Goal: Find specific page/section: Find specific page/section

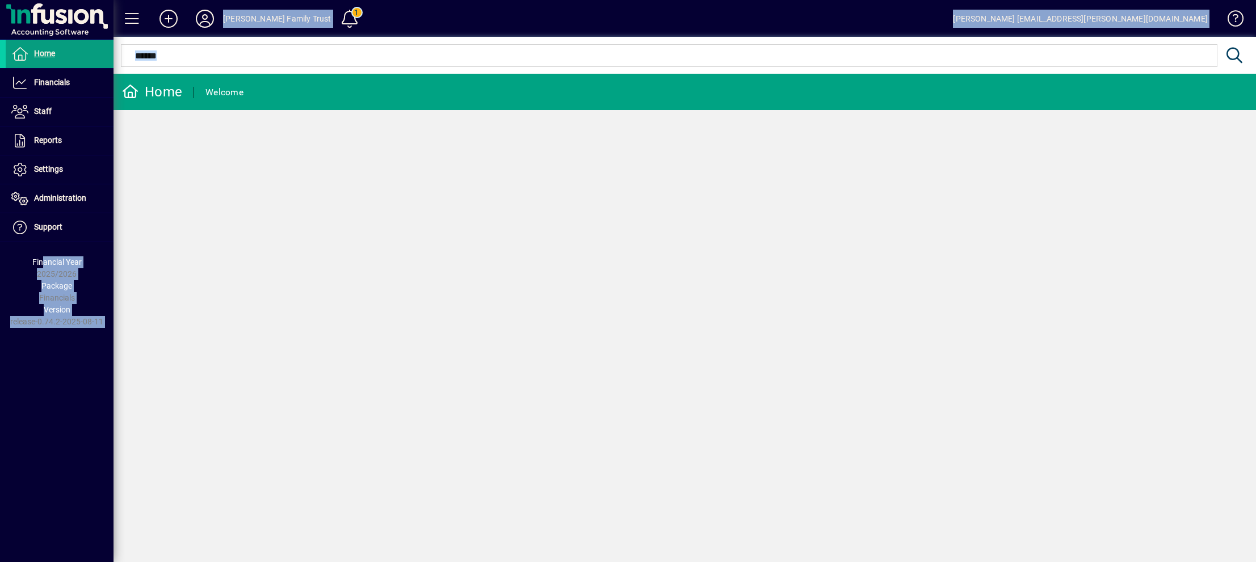
drag, startPoint x: 45, startPoint y: 246, endPoint x: 372, endPoint y: 373, distance: 350.4
click at [372, 373] on mat-drawer-container "Home Financials General Ledger Cashbook Receipts Cashbook Payments Journals Ban…" at bounding box center [628, 281] width 1256 height 562
click at [68, 87] on span "Financials" at bounding box center [38, 83] width 64 height 14
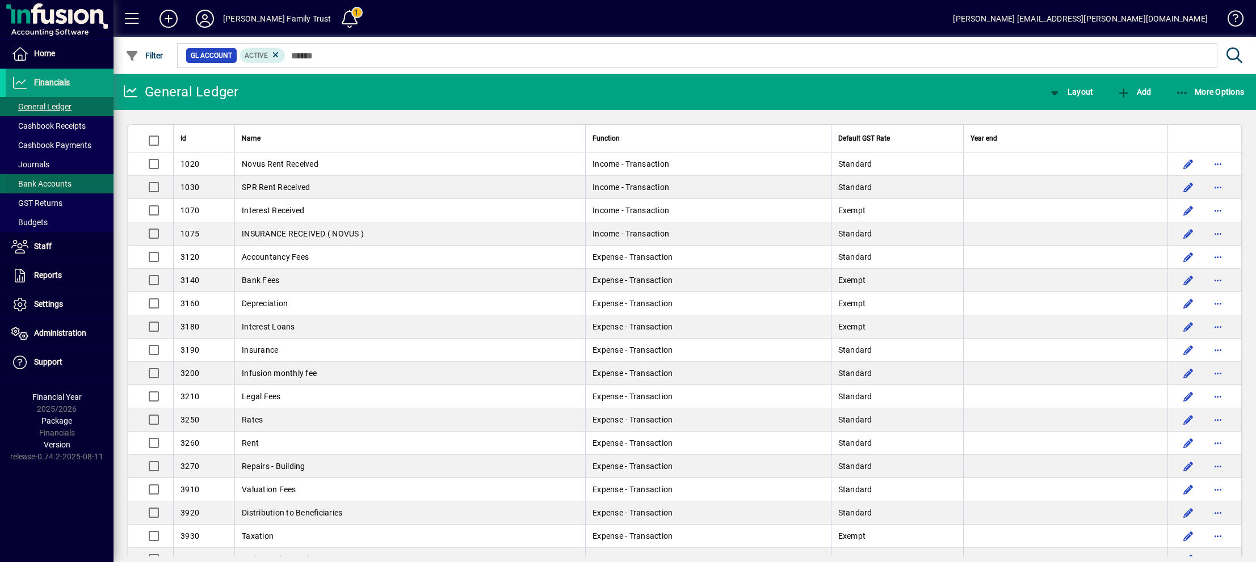
click at [37, 184] on span "Bank Accounts" at bounding box center [41, 183] width 60 height 9
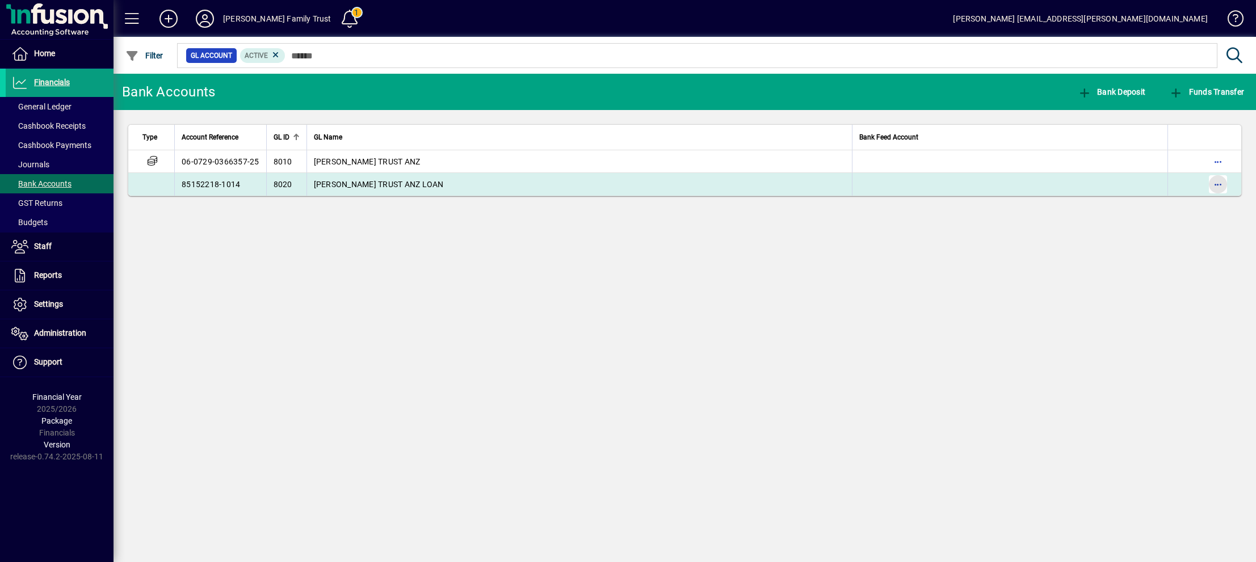
click at [1219, 186] on span "button" at bounding box center [1217, 184] width 27 height 27
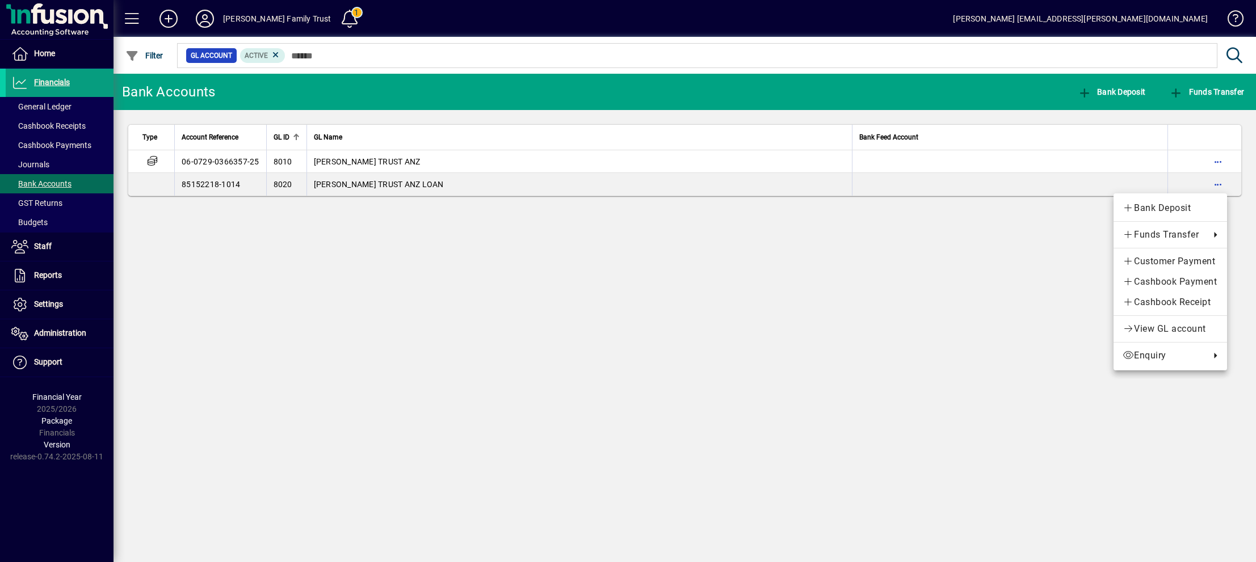
click at [41, 91] on div at bounding box center [628, 281] width 1256 height 562
drag, startPoint x: 308, startPoint y: 43, endPoint x: 305, endPoint y: 48, distance: 6.1
click at [305, 48] on div at bounding box center [746, 43] width 1143 height 12
click at [61, 81] on span "Financials" at bounding box center [52, 82] width 36 height 9
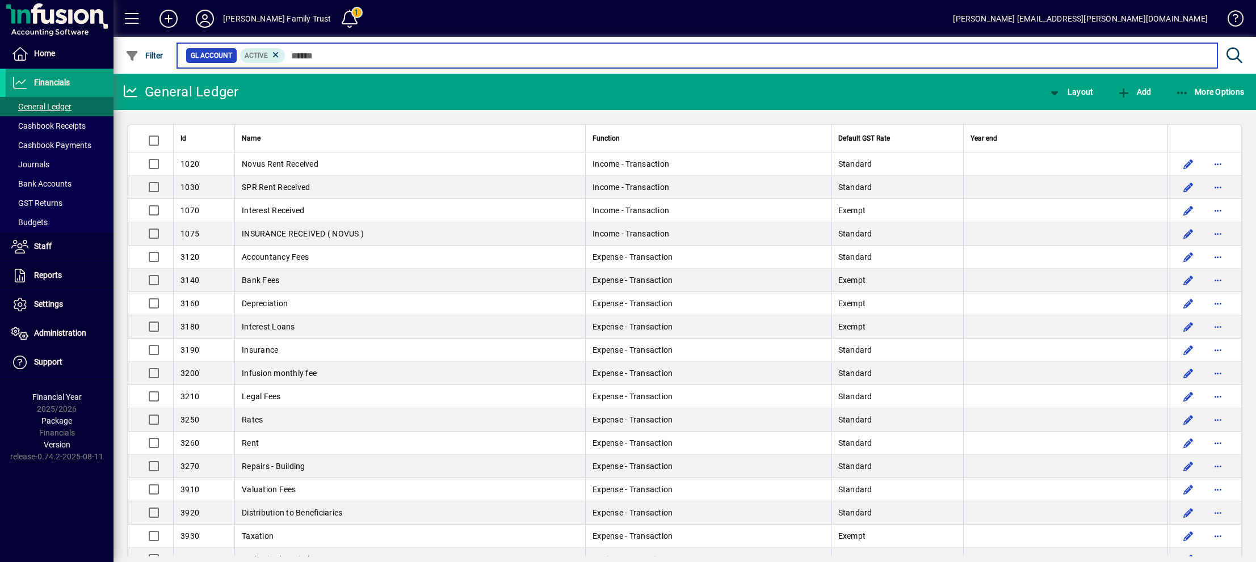
click at [334, 53] on input "text" at bounding box center [746, 56] width 923 height 16
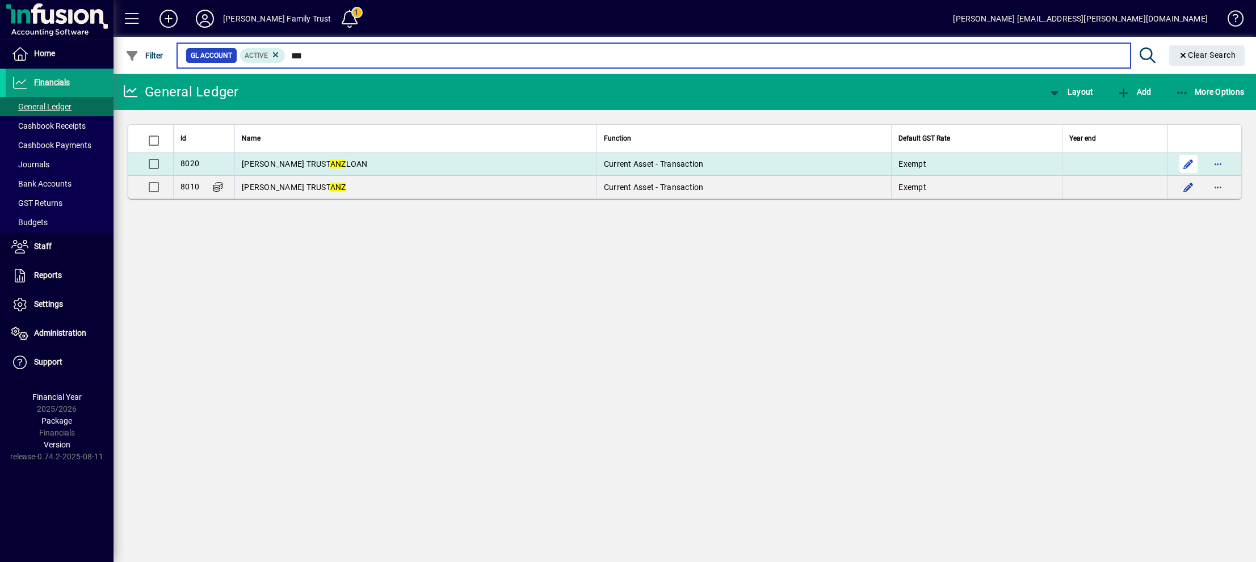
type input "***"
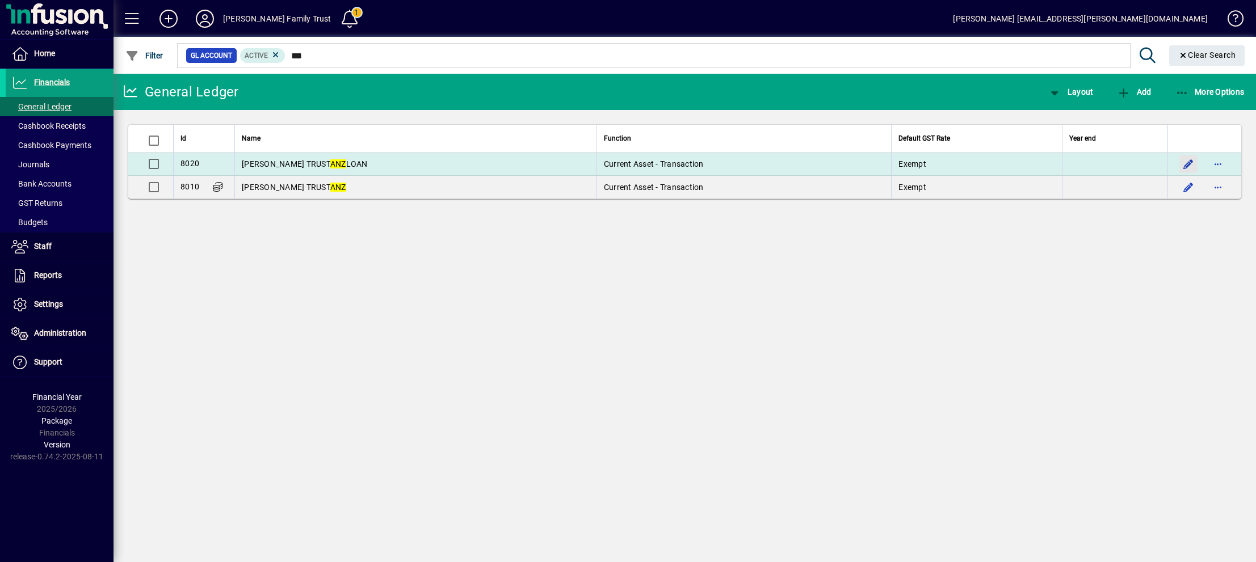
click at [1192, 159] on span "button" at bounding box center [1188, 163] width 27 height 27
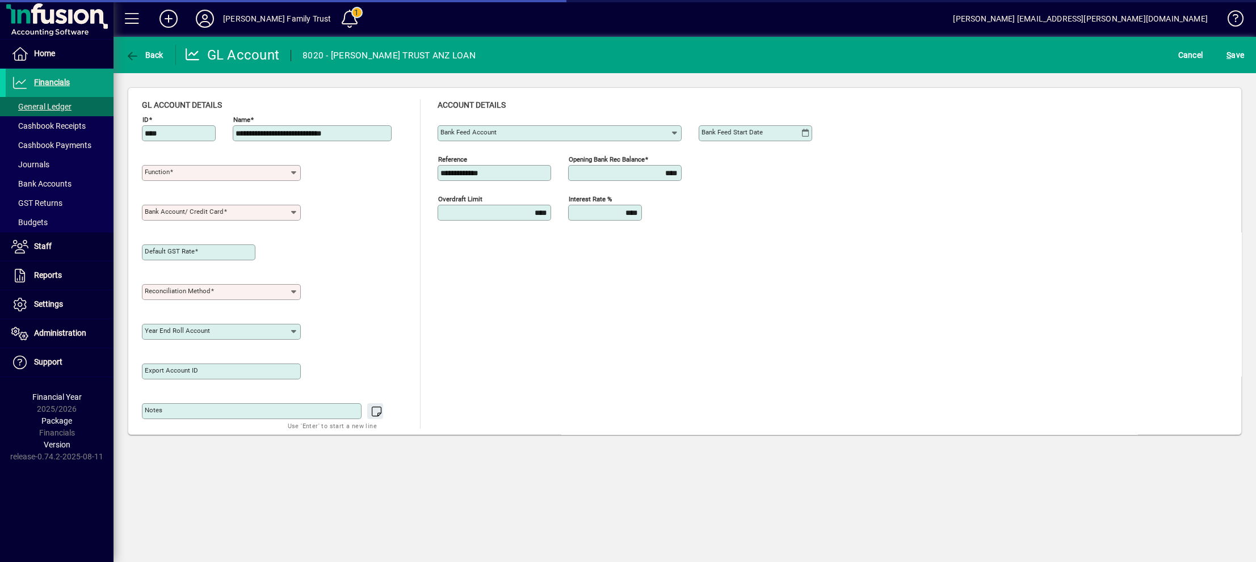
type input "**********"
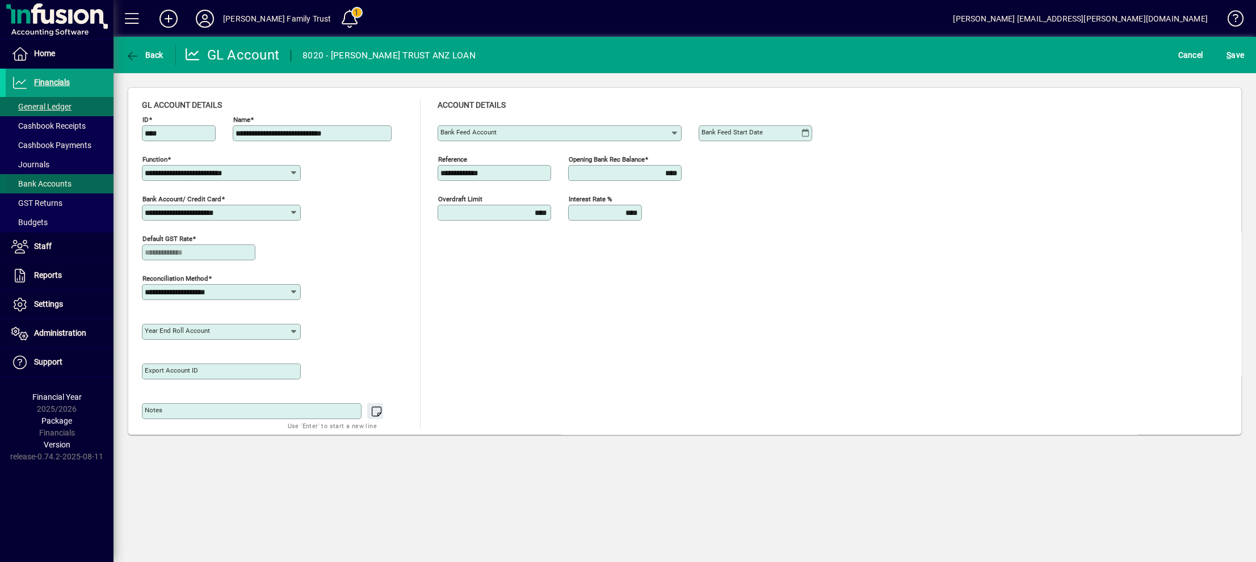
click at [45, 187] on span "Bank Accounts" at bounding box center [41, 183] width 60 height 9
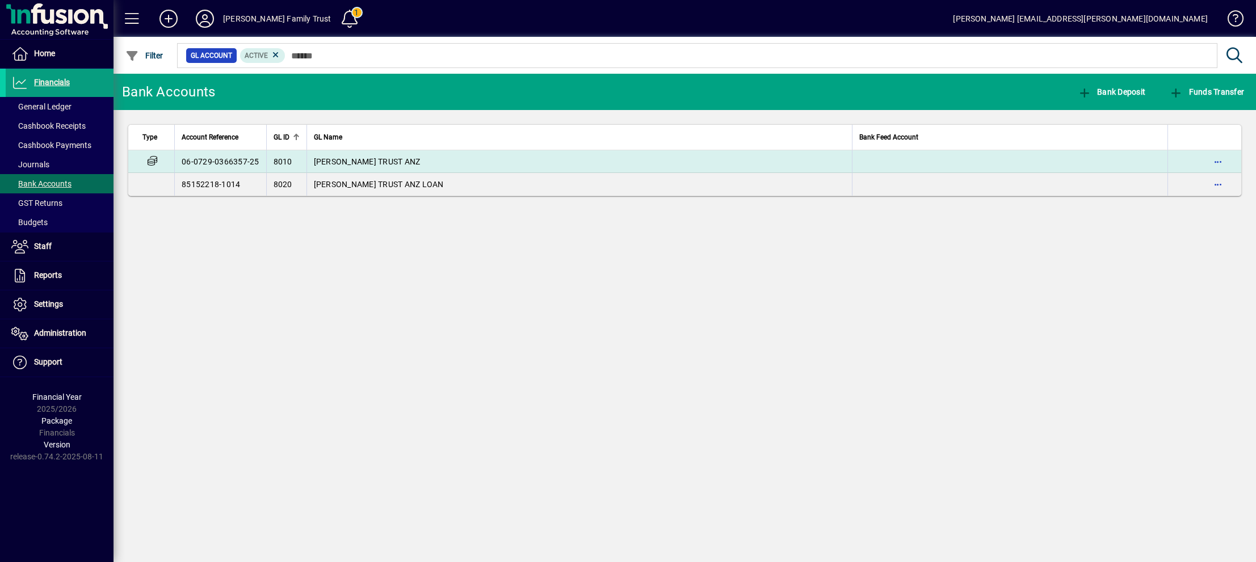
click at [392, 172] on td "[PERSON_NAME] TRUST ANZ" at bounding box center [578, 161] width 545 height 23
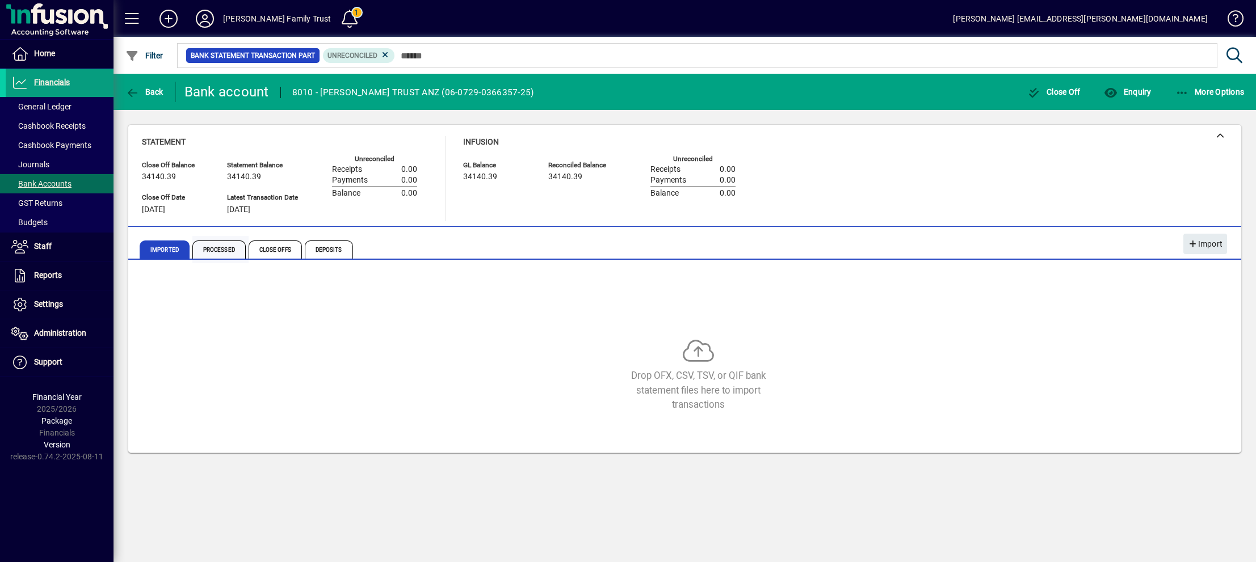
click at [216, 253] on span "Processed" at bounding box center [218, 250] width 53 height 18
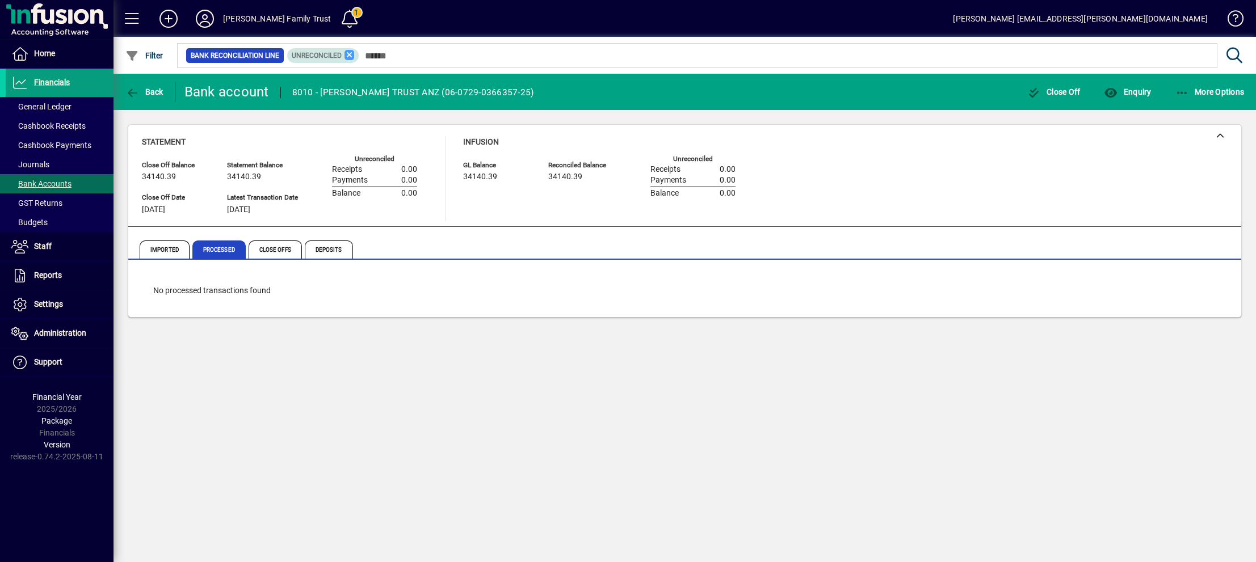
click at [350, 52] on icon at bounding box center [350, 55] width 10 height 10
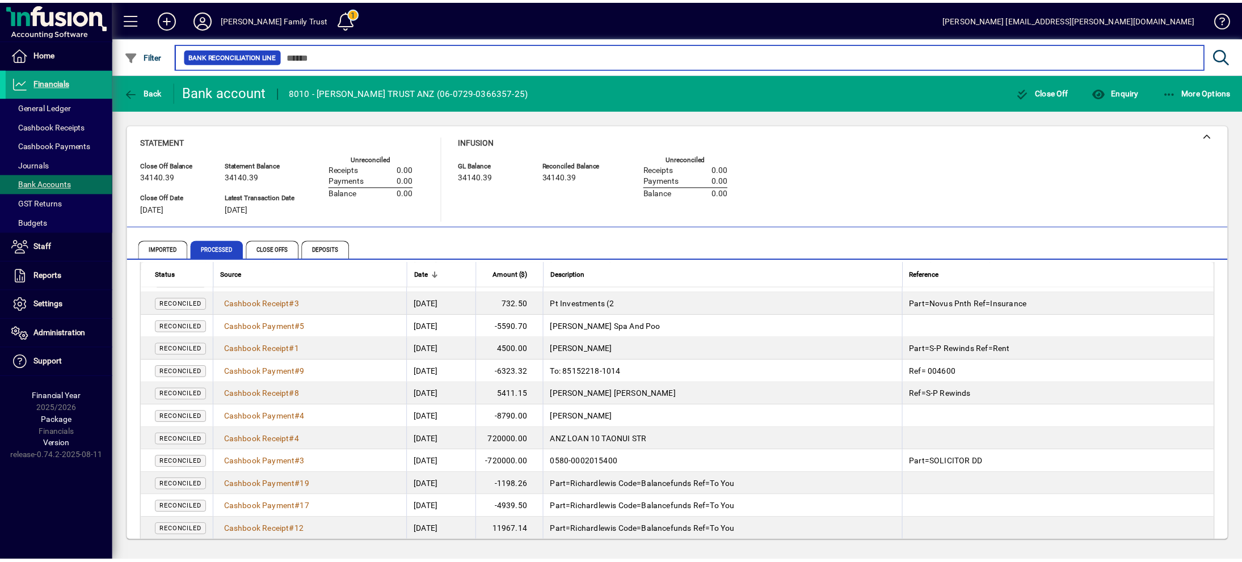
scroll to position [674, 0]
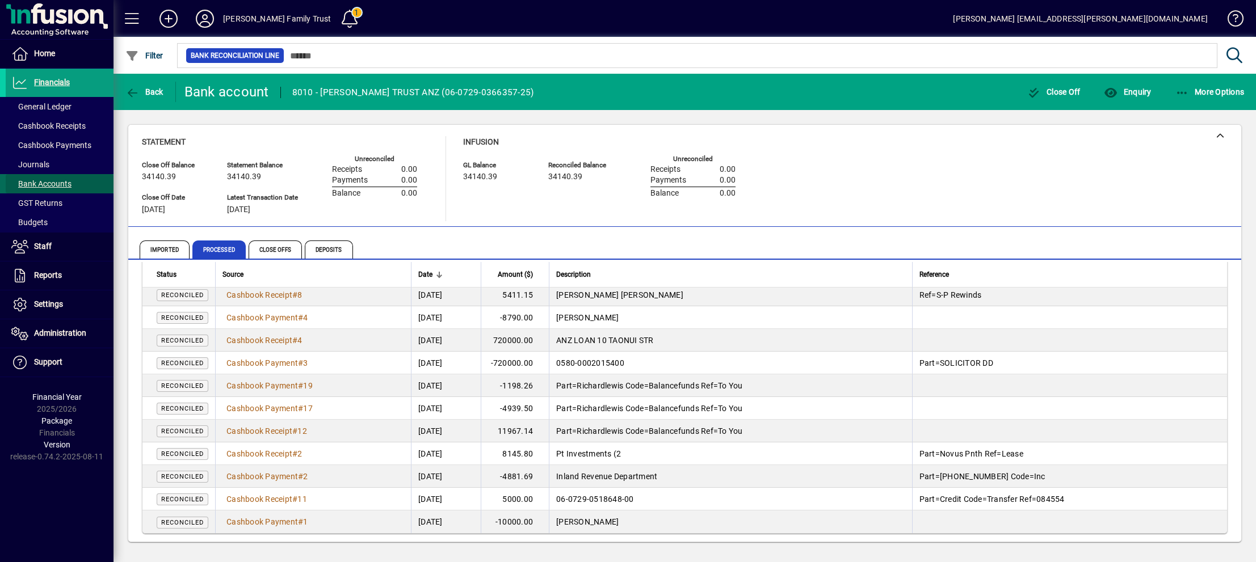
click at [45, 182] on span "Bank Accounts" at bounding box center [41, 183] width 60 height 9
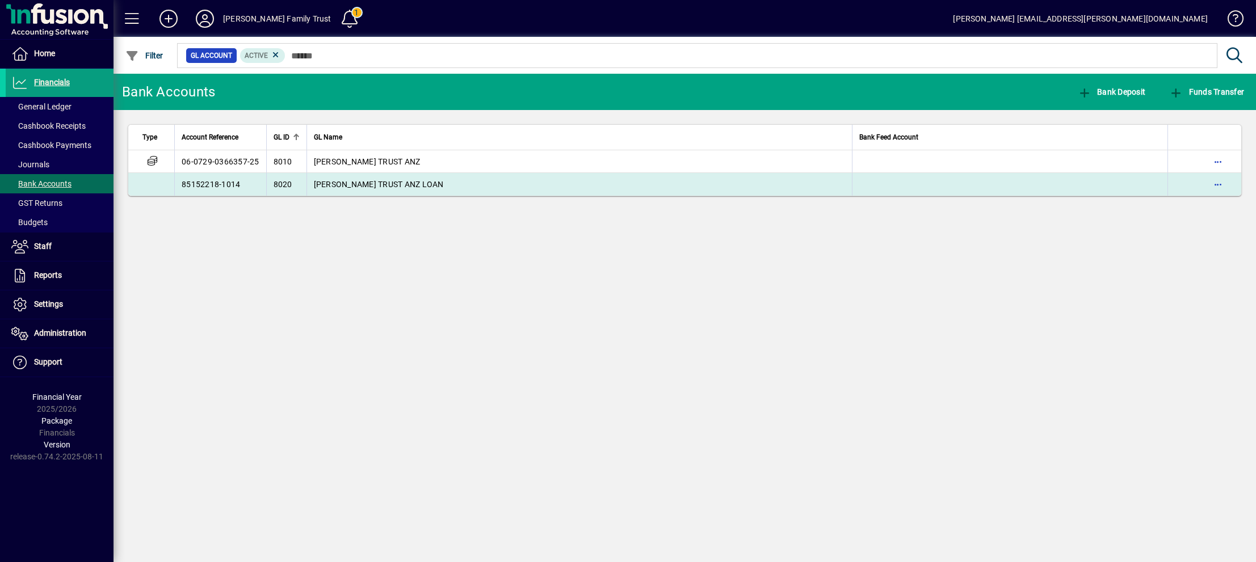
click at [324, 182] on span "[PERSON_NAME] TRUST ANZ LOAN" at bounding box center [379, 184] width 130 height 9
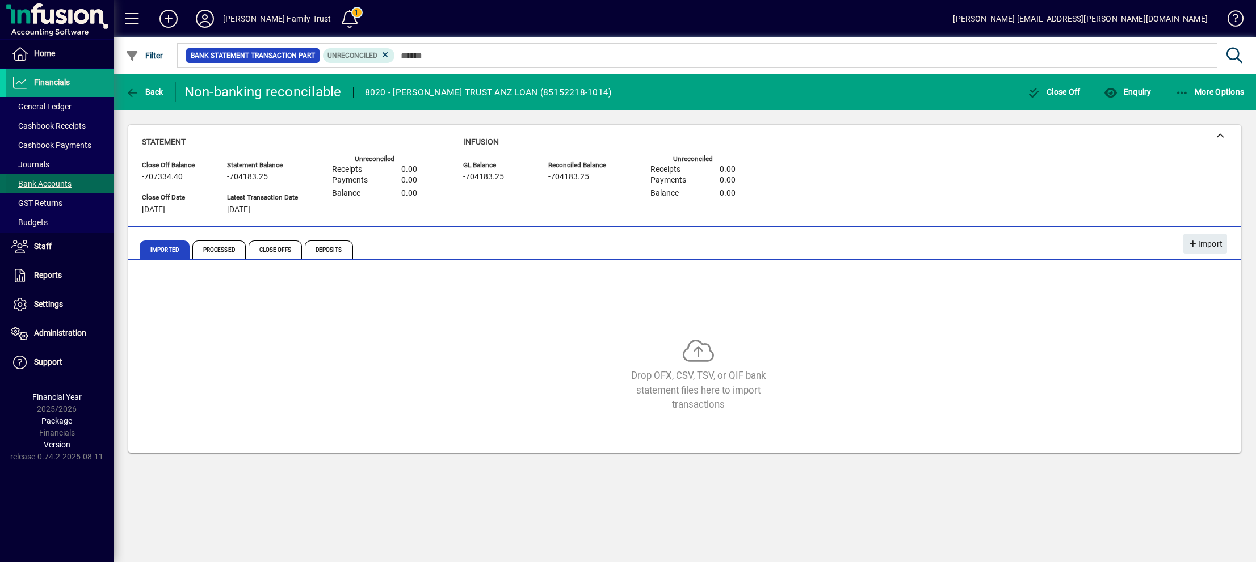
click at [48, 181] on span "Bank Accounts" at bounding box center [41, 183] width 60 height 9
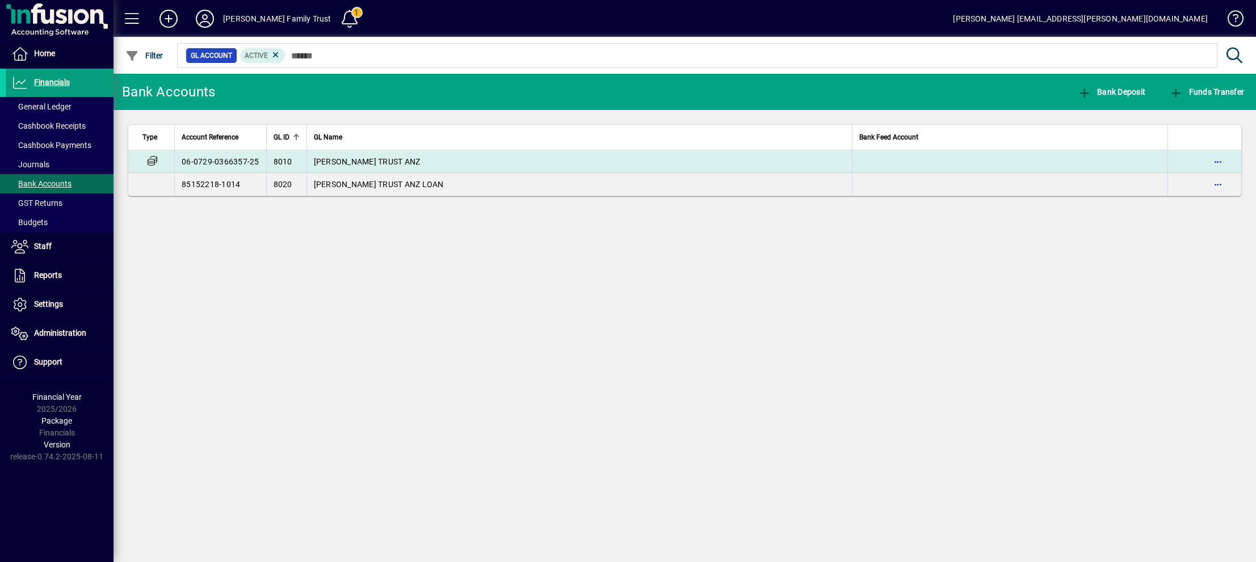
click at [393, 162] on span "[PERSON_NAME] TRUST ANZ" at bounding box center [367, 161] width 107 height 9
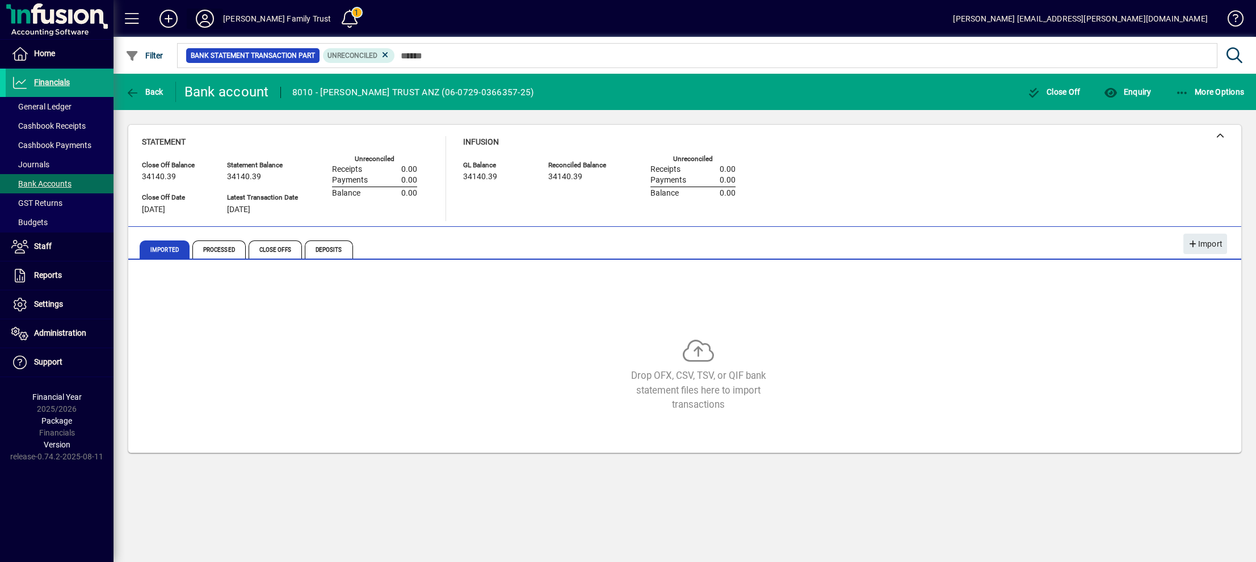
click at [201, 20] on icon at bounding box center [205, 19] width 23 height 18
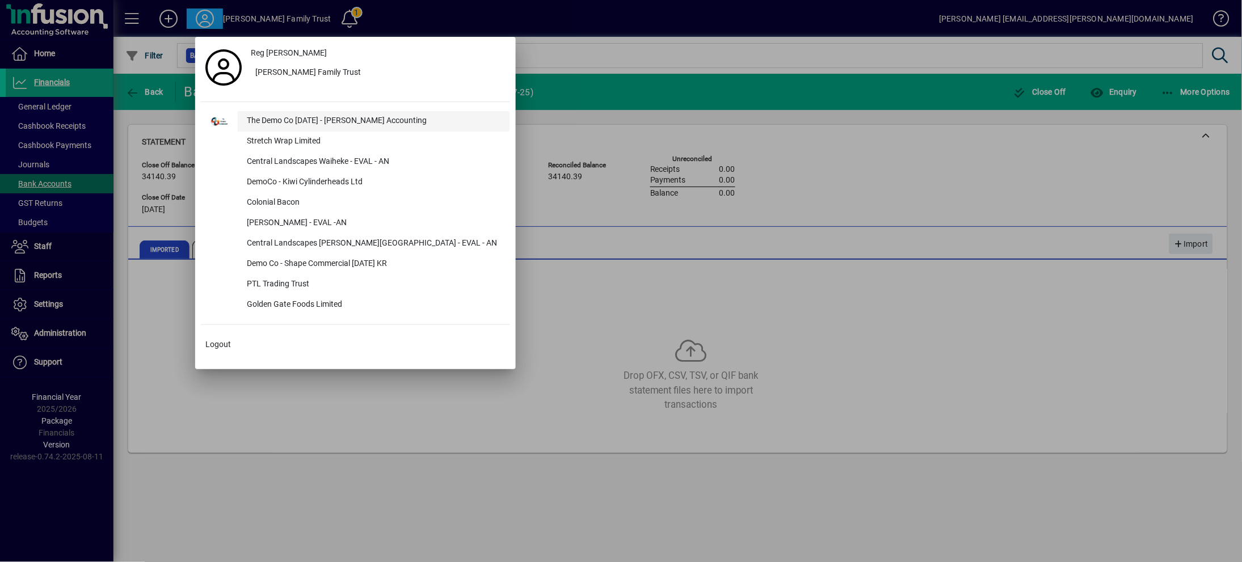
click at [323, 119] on div "The Demo Co [DATE] - [PERSON_NAME] Accounting" at bounding box center [374, 121] width 272 height 20
